Goal: Find specific page/section: Find specific page/section

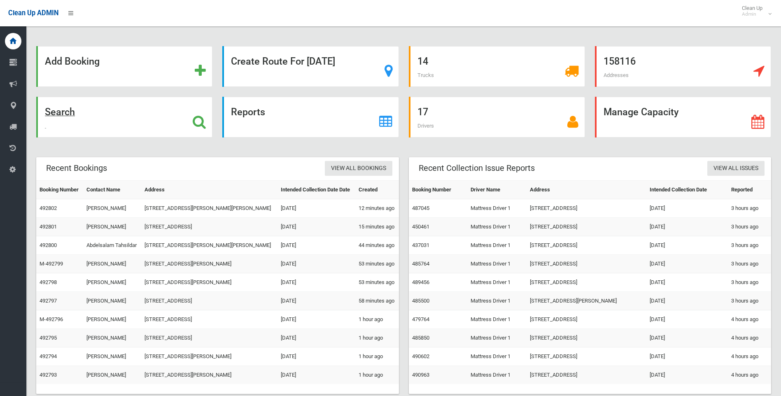
click at [197, 118] on icon at bounding box center [199, 122] width 13 height 14
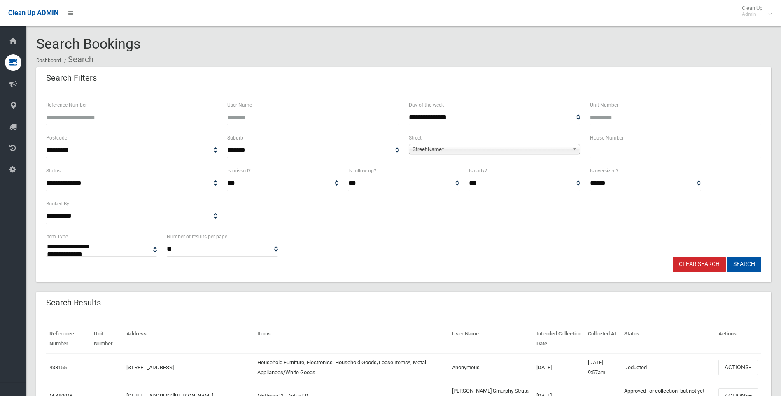
select select
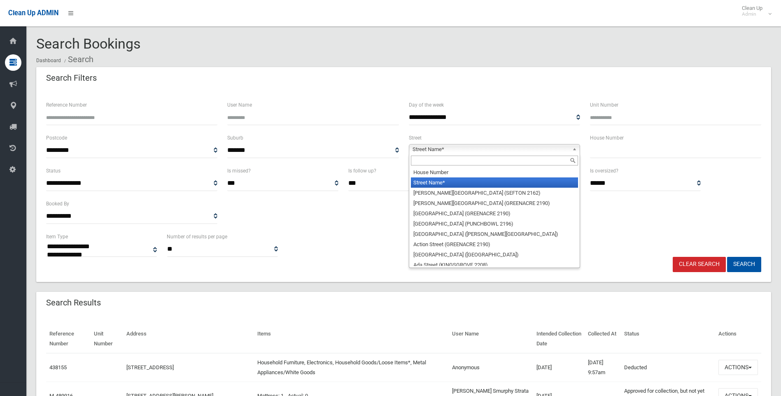
click at [574, 148] on b at bounding box center [575, 148] width 7 height 9
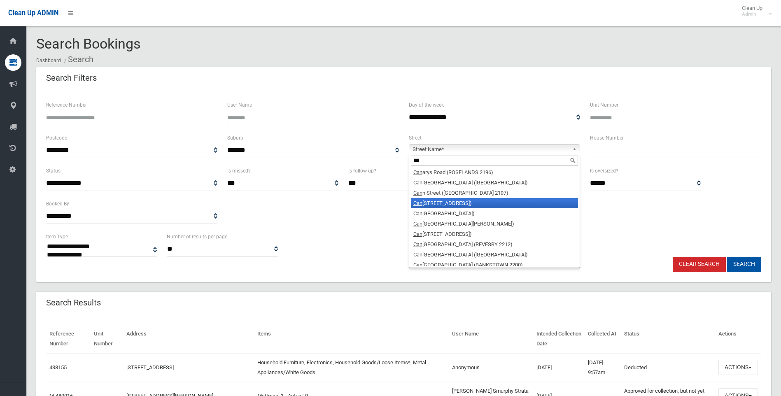
type input "***"
click at [444, 200] on li "Can terbury Road (CAMPSIE 2194)" at bounding box center [494, 203] width 167 height 10
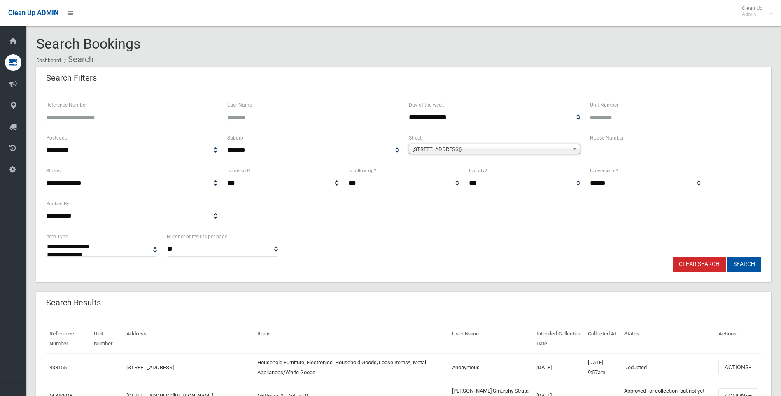
click at [613, 145] on input "text" at bounding box center [675, 150] width 171 height 15
type input "***"
click at [744, 259] on button "Search" at bounding box center [744, 264] width 34 height 15
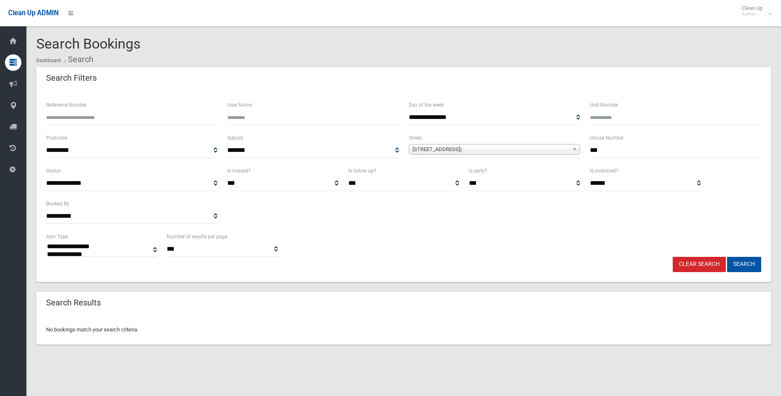
select select
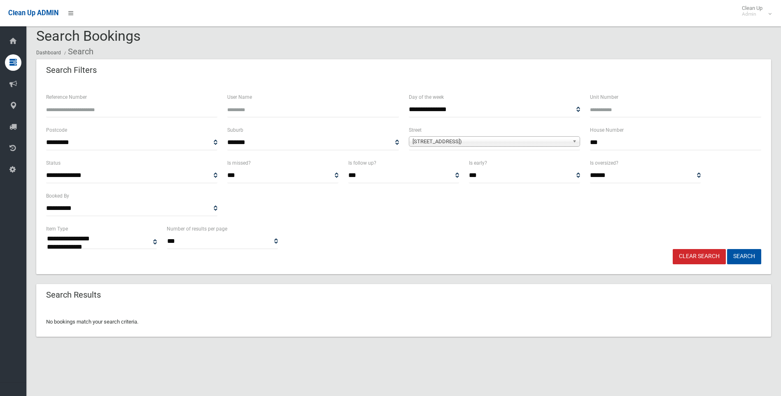
scroll to position [10, 0]
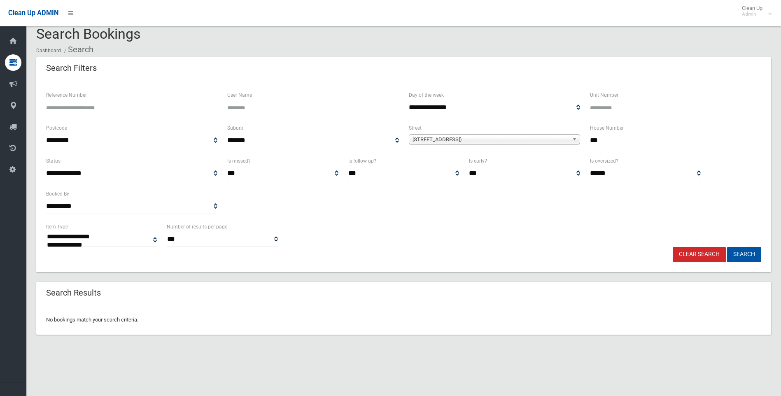
click at [604, 141] on input "***" at bounding box center [675, 140] width 171 height 15
type input "***"
click at [742, 250] on button "Search" at bounding box center [744, 254] width 34 height 15
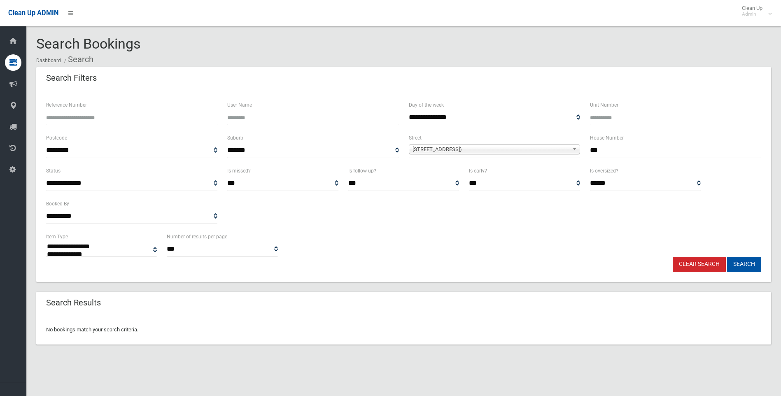
select select
drag, startPoint x: 602, startPoint y: 148, endPoint x: 574, endPoint y: 153, distance: 28.6
click at [574, 153] on div "**********" at bounding box center [403, 149] width 725 height 33
click at [737, 262] on button "Search" at bounding box center [744, 264] width 34 height 15
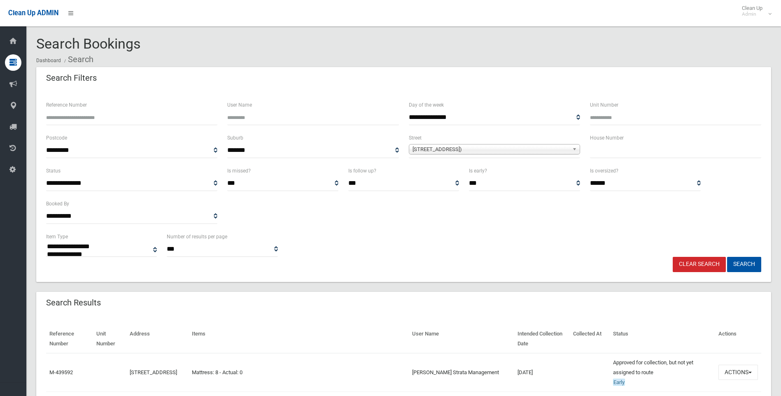
select select
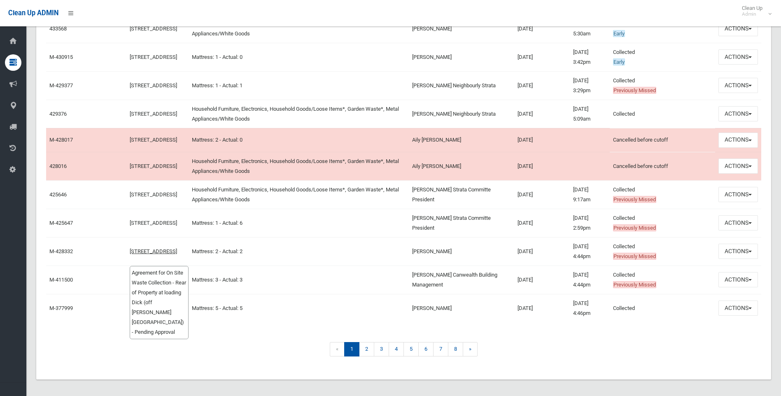
scroll to position [3150, 0]
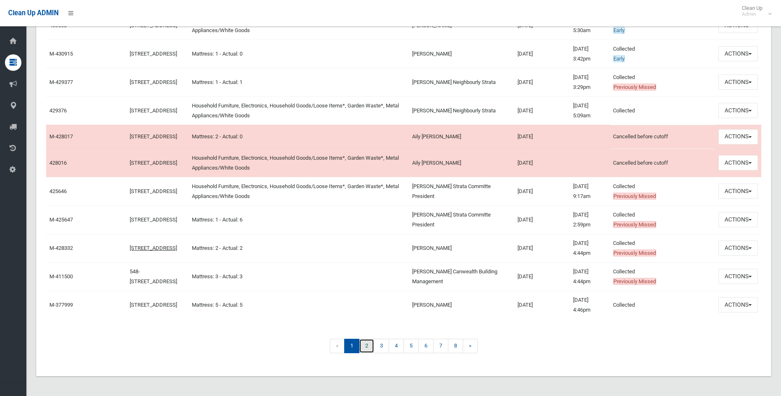
click at [366, 342] on link "2" at bounding box center [366, 346] width 15 height 14
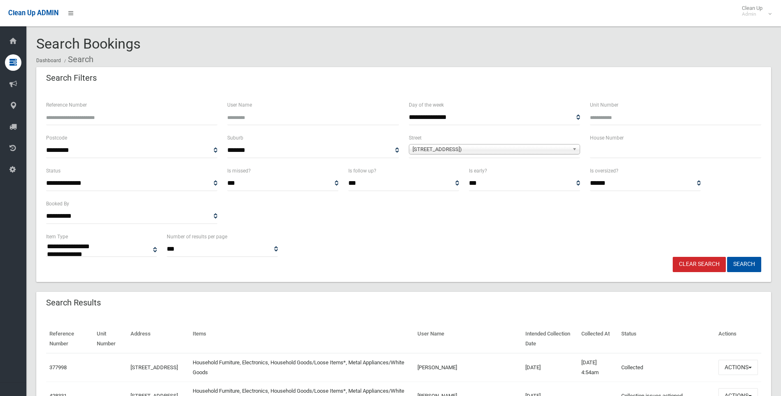
select select
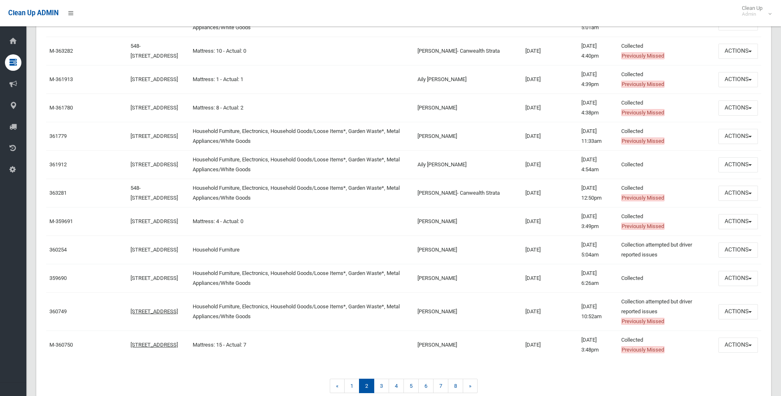
scroll to position [2893, 0]
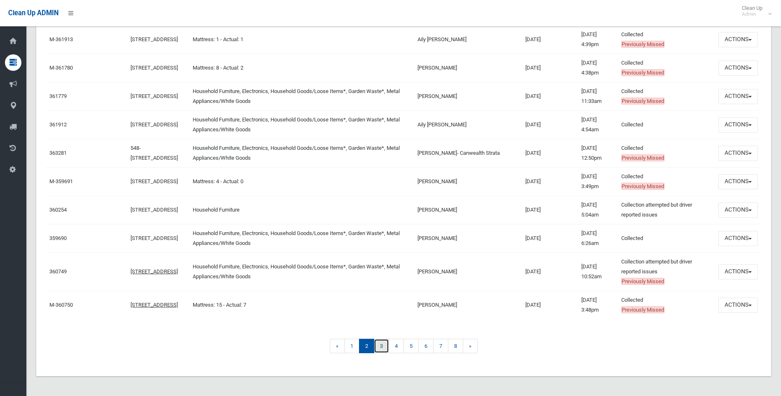
click at [381, 344] on link "3" at bounding box center [381, 346] width 15 height 14
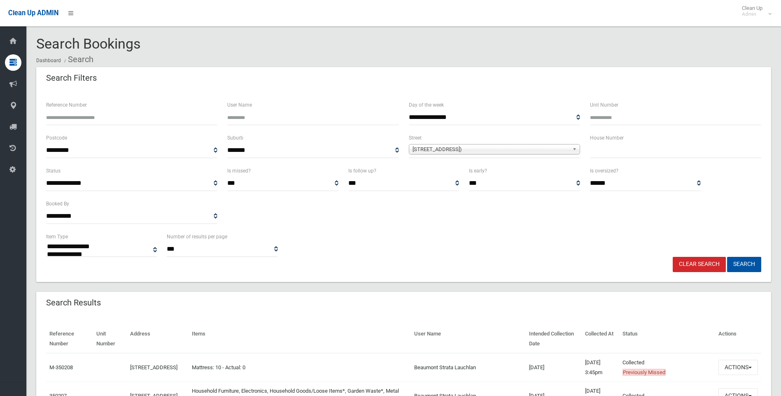
select select
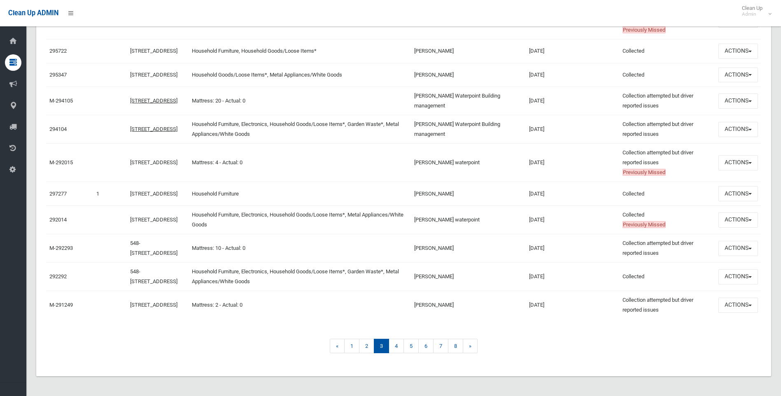
scroll to position [2913, 0]
click at [398, 344] on link "4" at bounding box center [395, 346] width 15 height 14
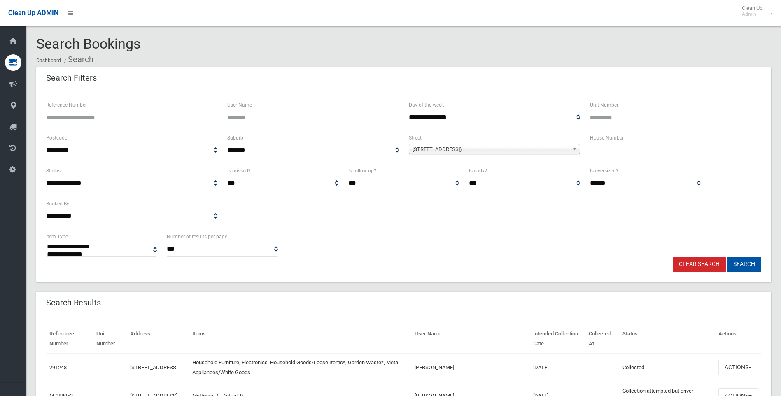
select select
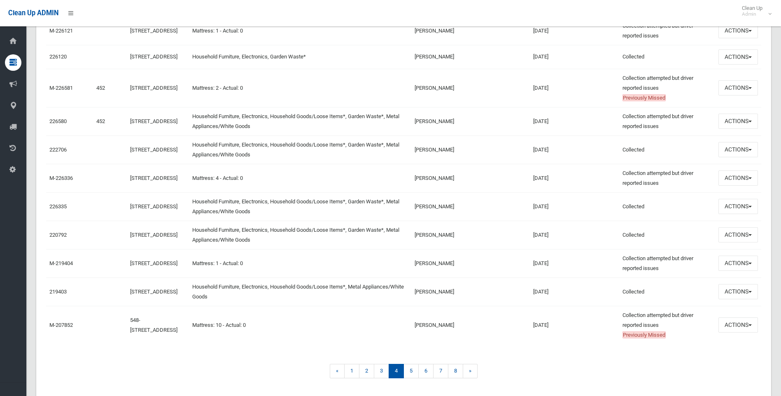
scroll to position [3002, 0]
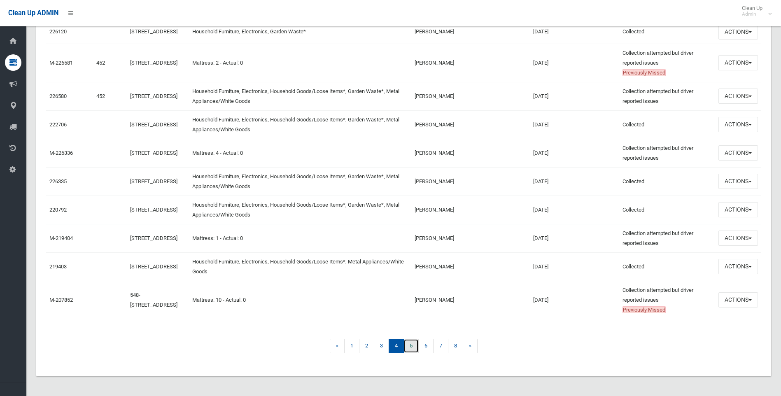
click at [412, 347] on link "5" at bounding box center [410, 346] width 15 height 14
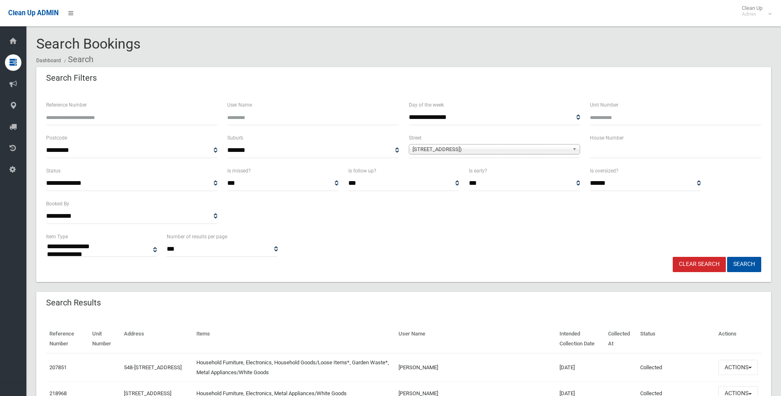
select select
click at [572, 150] on b at bounding box center [575, 148] width 7 height 9
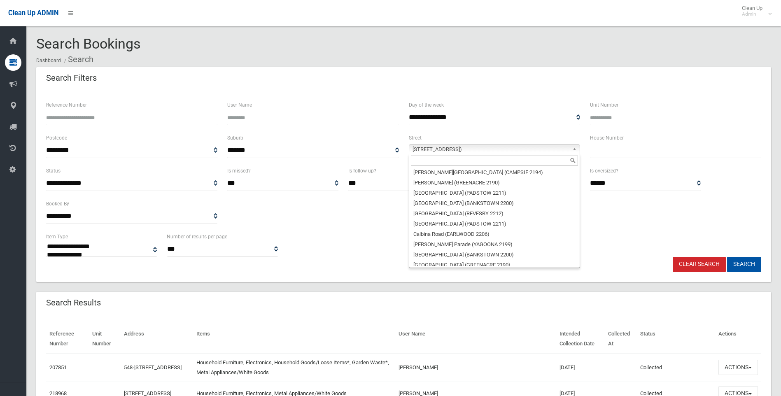
scroll to position [3961, 0]
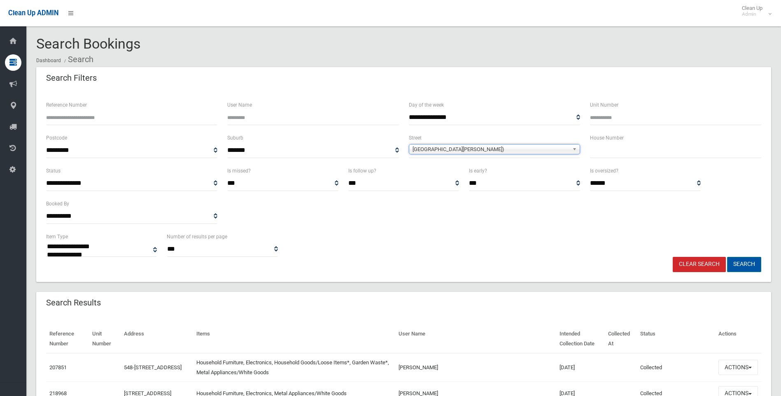
click at [737, 258] on button "Search" at bounding box center [744, 264] width 34 height 15
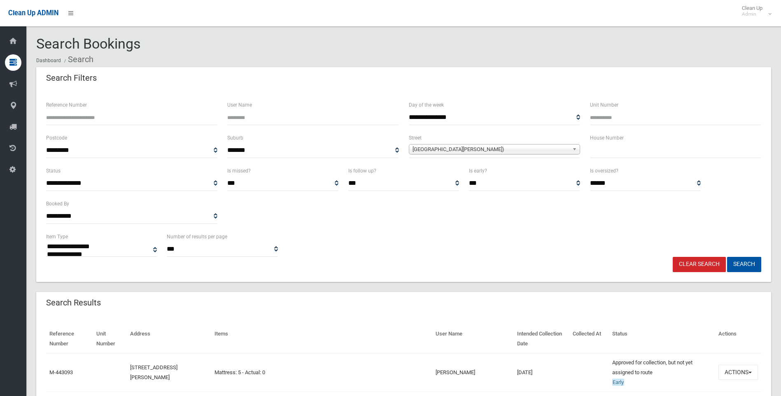
select select
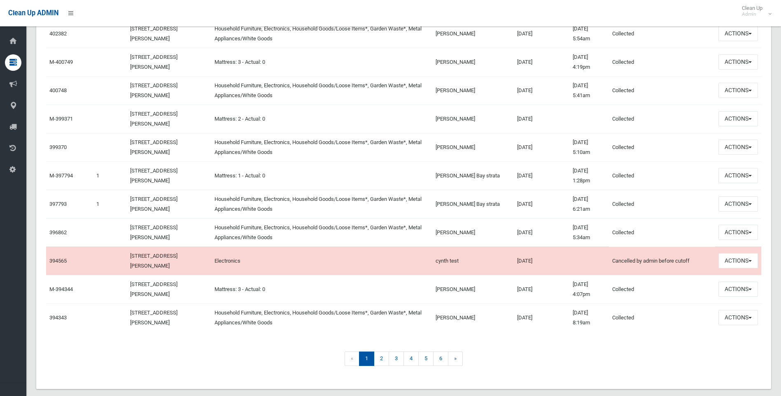
scroll to position [3042, 0]
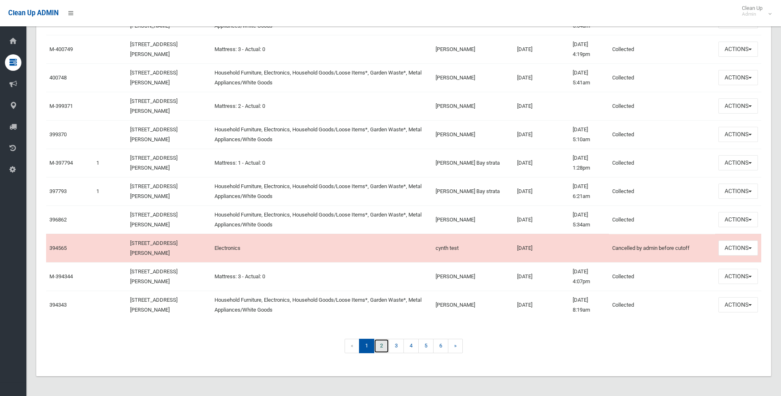
click at [379, 344] on link "2" at bounding box center [381, 346] width 15 height 14
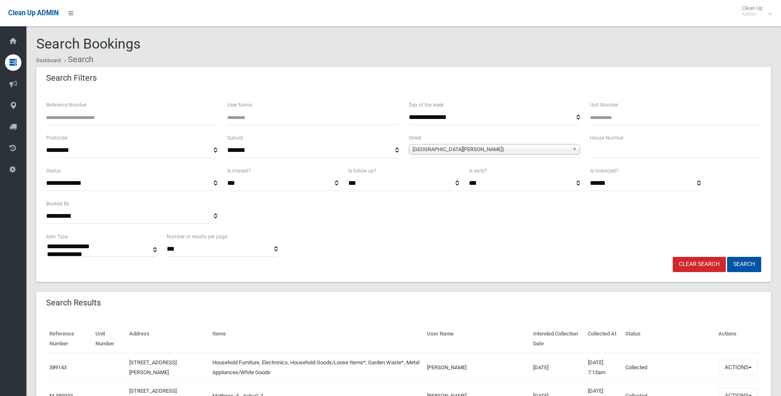
select select
